Goal: Contribute content: Contribute content

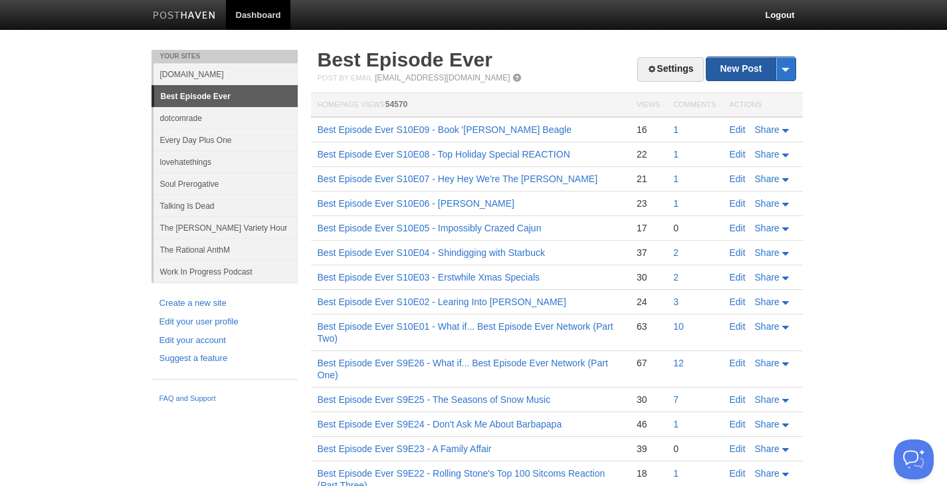
click at [731, 64] on link "New Post" at bounding box center [750, 68] width 88 height 23
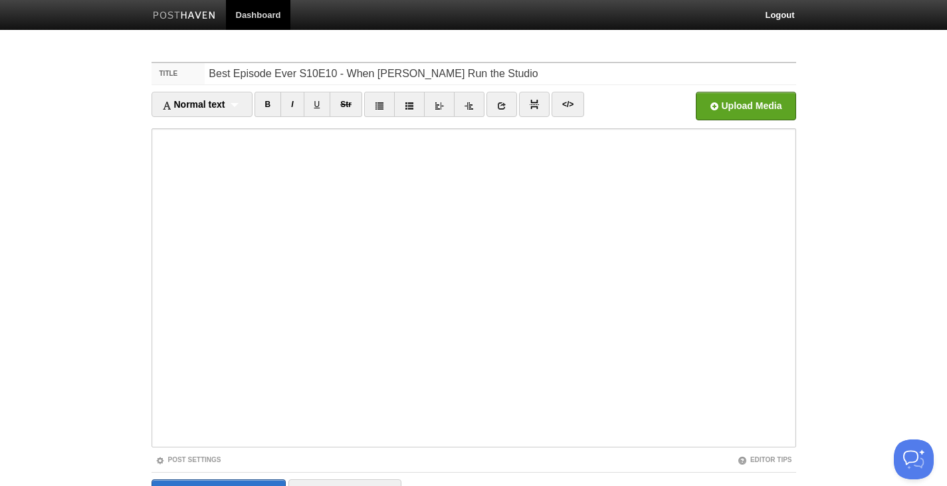
type input "Best Episode Ever S10E10 - When [PERSON_NAME] Run the Studio"
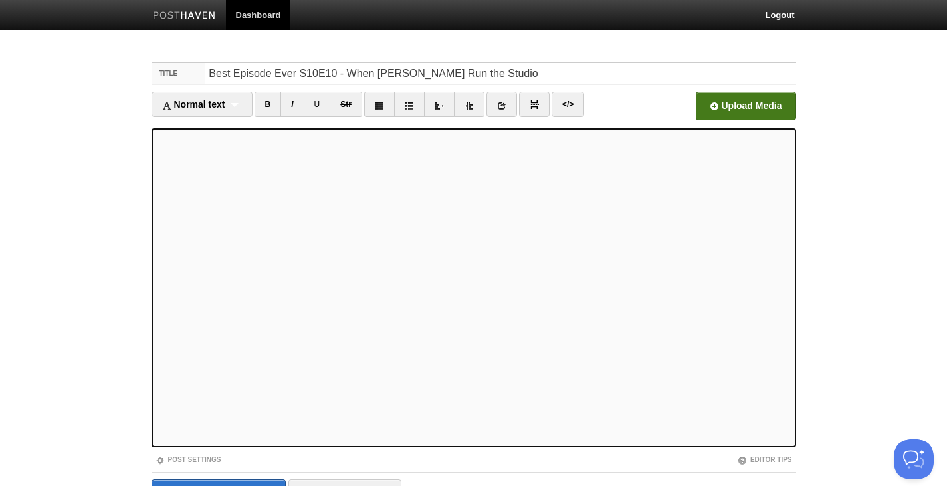
click at [747, 110] on input "file" at bounding box center [344, 110] width 1006 height 68
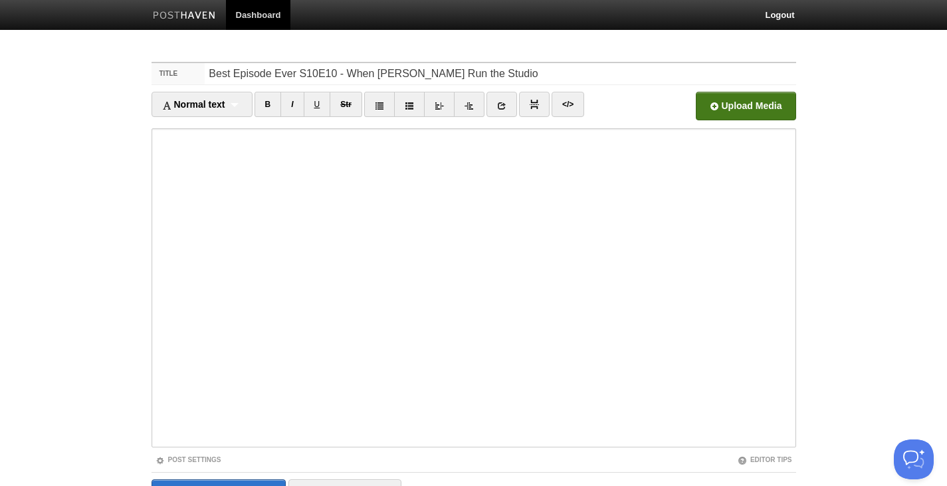
click at [764, 112] on input "file" at bounding box center [344, 110] width 1006 height 68
click at [687, 108] on link "BEE1010.mp3 43.03 MB Cancel" at bounding box center [666, 106] width 48 height 29
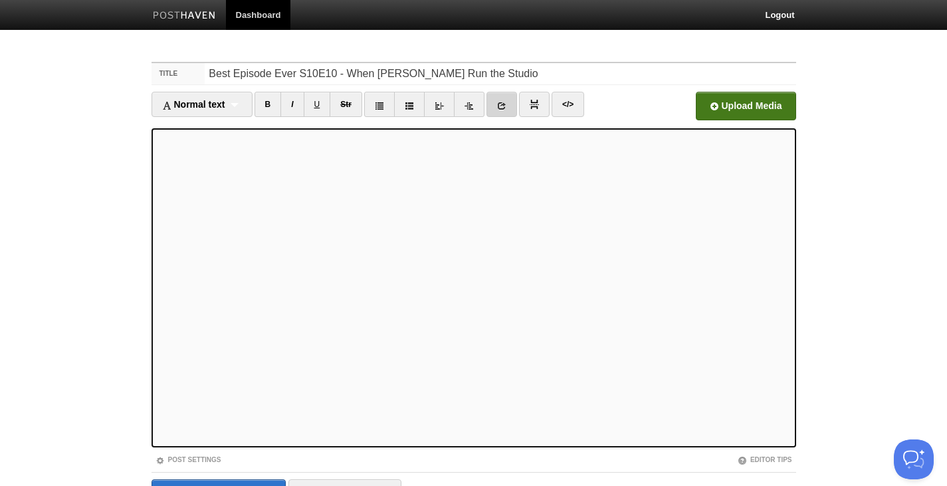
click at [500, 105] on icon at bounding box center [501, 105] width 9 height 9
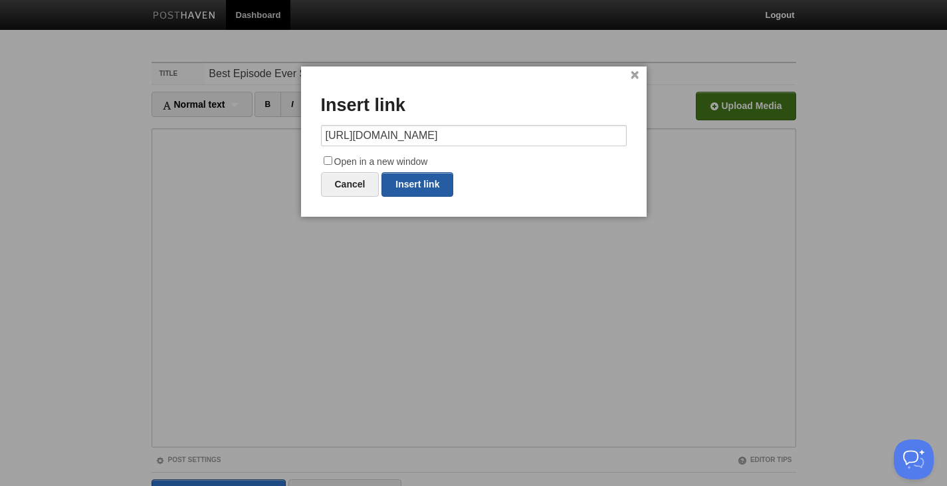
click at [421, 176] on link "Insert link" at bounding box center [417, 184] width 72 height 25
type input "https://"
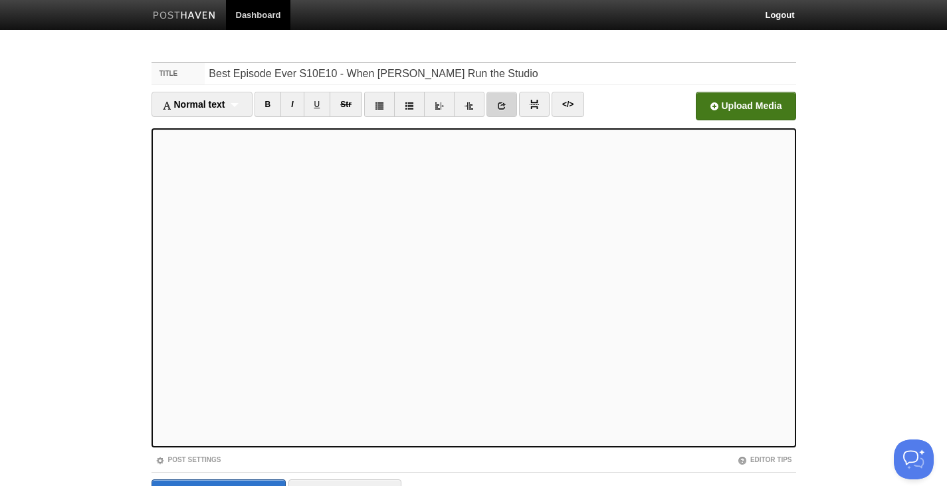
click at [502, 108] on icon at bounding box center [501, 105] width 9 height 9
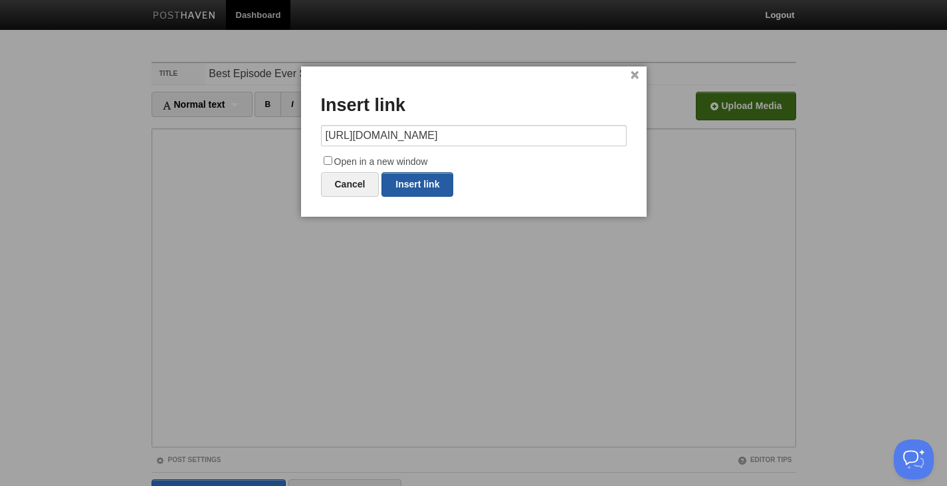
click at [422, 181] on link "Insert link" at bounding box center [417, 184] width 72 height 25
type input "https://"
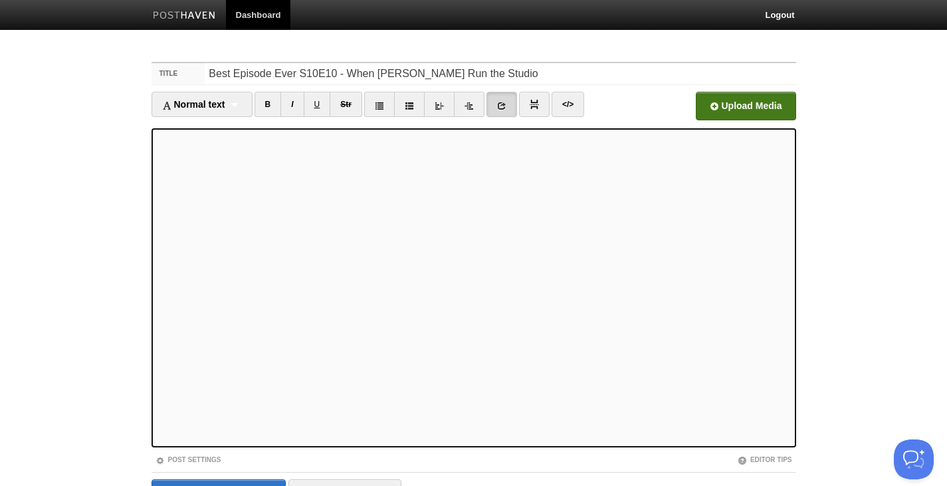
click at [503, 103] on icon at bounding box center [501, 105] width 9 height 9
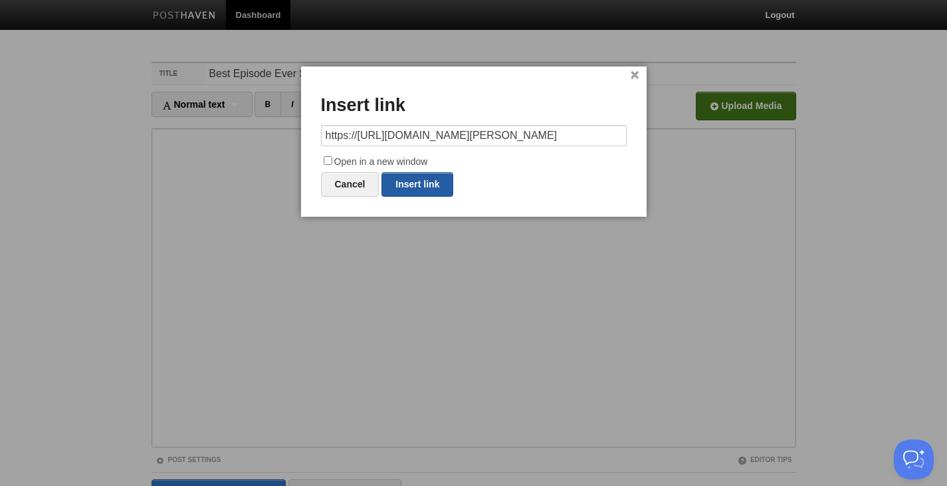
click at [434, 181] on link "Insert link" at bounding box center [417, 184] width 72 height 25
type input "https://"
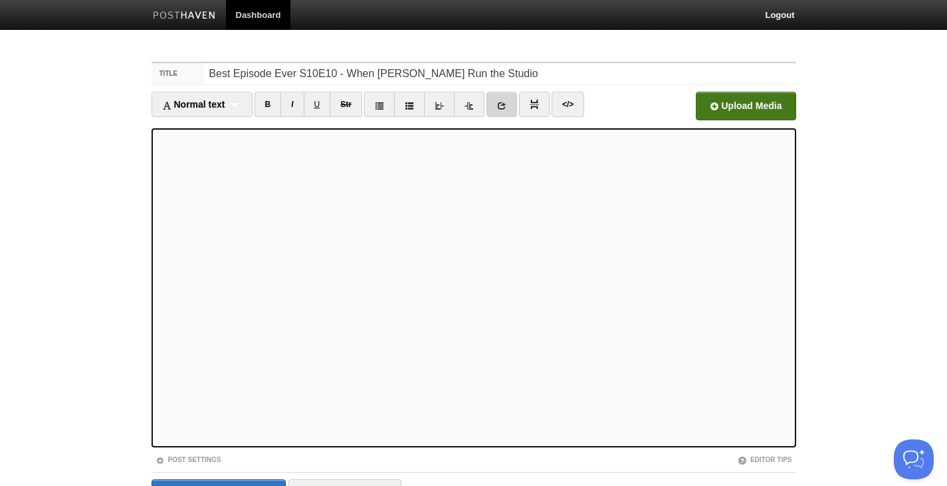
click at [505, 100] on link at bounding box center [501, 104] width 31 height 25
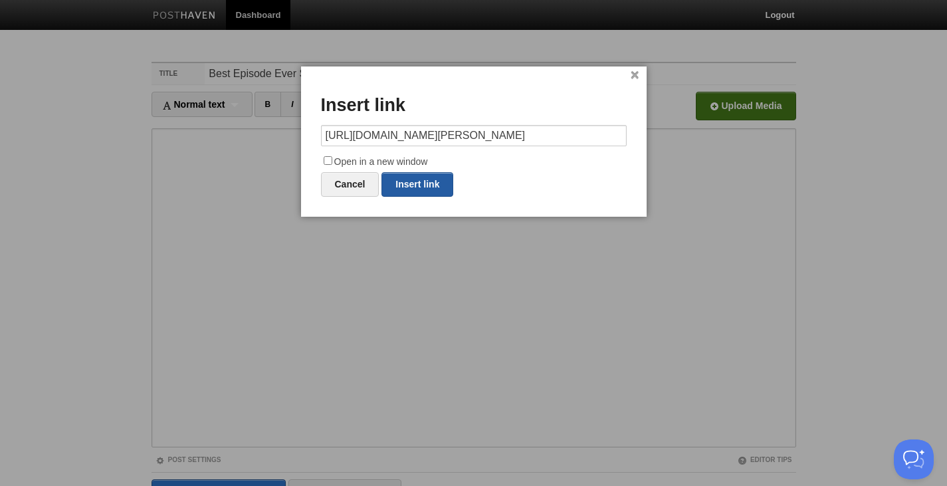
click at [433, 180] on link "Insert link" at bounding box center [417, 184] width 72 height 25
type input "https://"
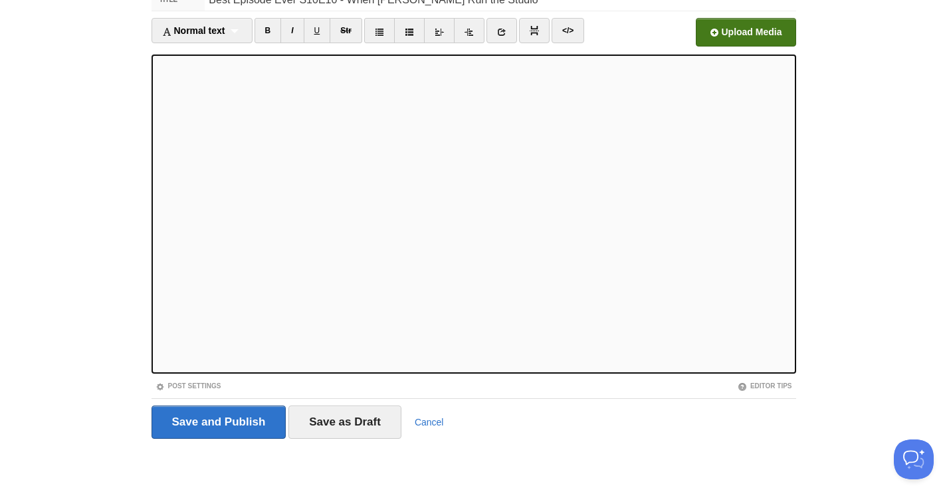
scroll to position [76, 0]
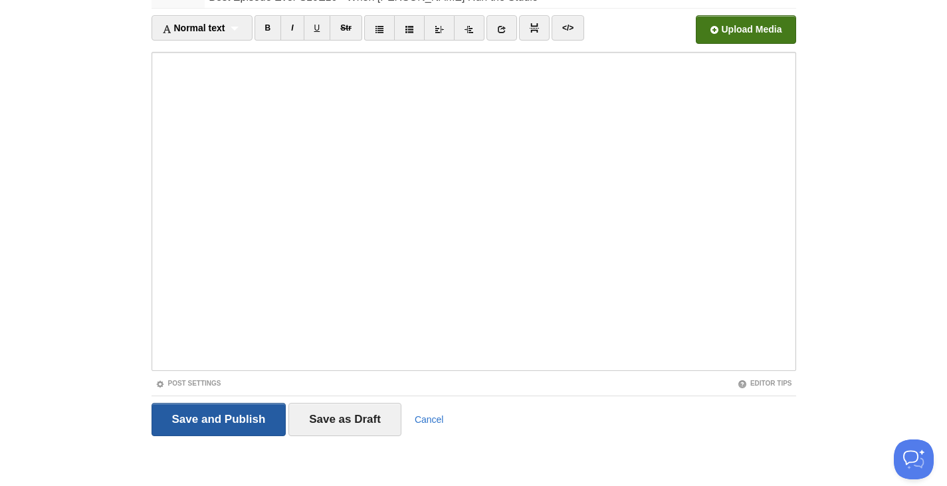
click at [245, 410] on input "Save and Publish" at bounding box center [218, 419] width 135 height 33
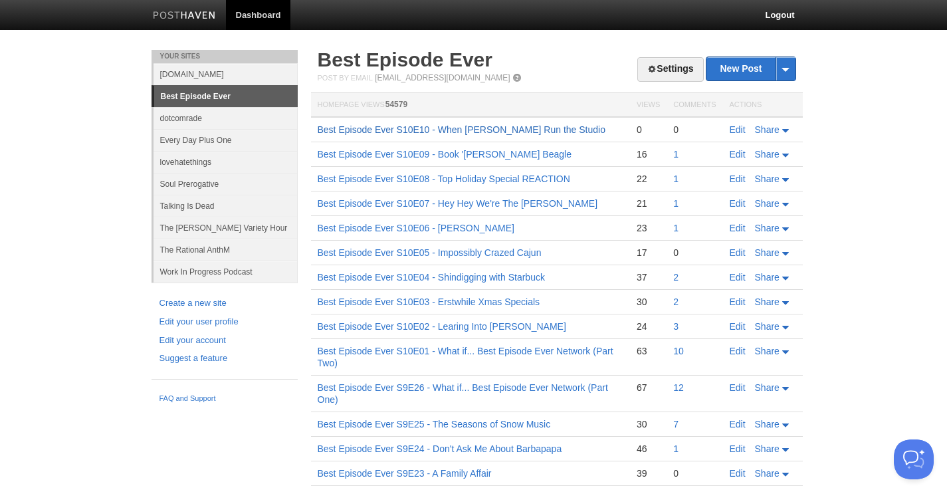
click at [474, 127] on link "Best Episode Ever S10E10 - When [PERSON_NAME] Run the Studio" at bounding box center [462, 129] width 288 height 11
